Goal: Task Accomplishment & Management: Manage account settings

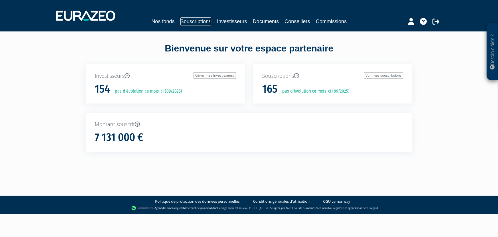
click at [193, 20] on link "Souscriptions" at bounding box center [195, 21] width 31 height 8
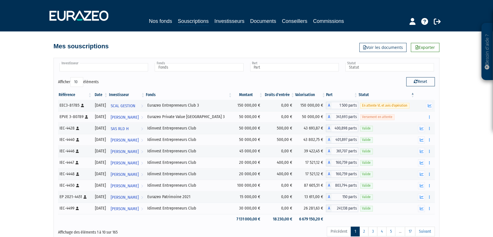
click at [122, 68] on input "text" at bounding box center [104, 67] width 89 height 8
type input "mieli"
click at [69, 77] on em "MIELI" at bounding box center [70, 76] width 8 height 4
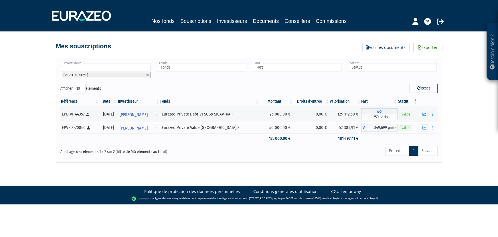
click at [96, 64] on input "text" at bounding box center [106, 67] width 89 height 8
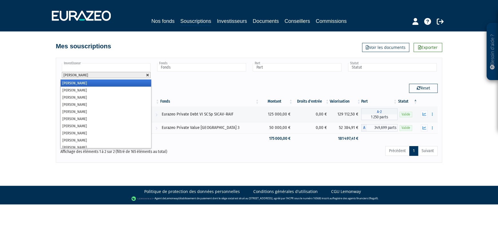
click at [148, 74] on link at bounding box center [147, 75] width 3 height 3
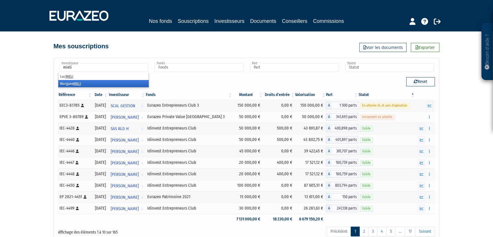
type input "mieli"
click at [66, 83] on li "Morgane MIELI" at bounding box center [103, 83] width 90 height 7
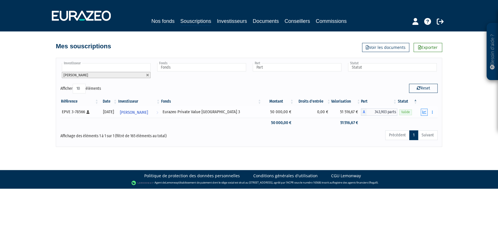
click at [425, 111] on icon "button" at bounding box center [424, 112] width 4 height 4
